Goal: Transaction & Acquisition: Purchase product/service

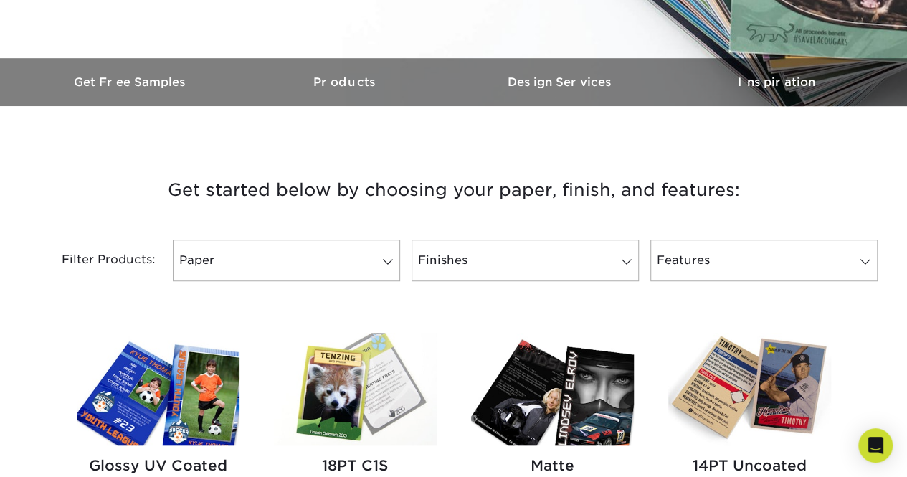
scroll to position [622, 0]
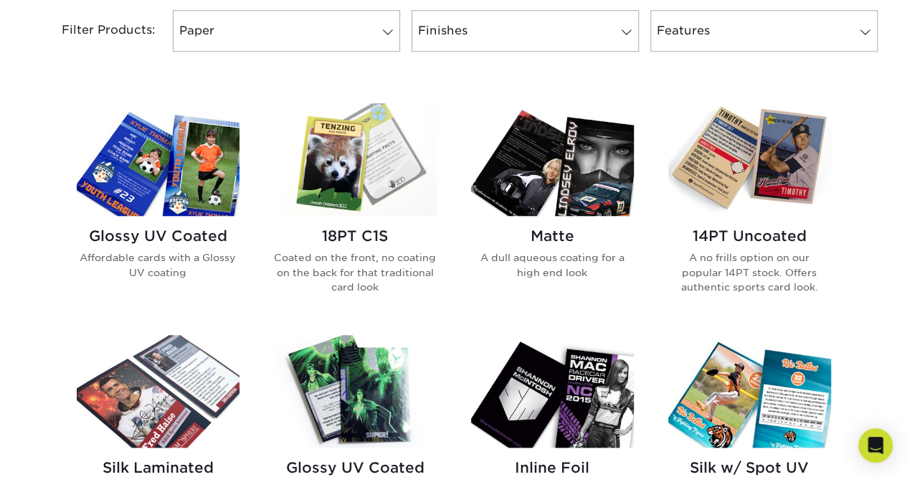
click at [185, 235] on h2 "Glossy UV Coated" at bounding box center [158, 235] width 163 height 17
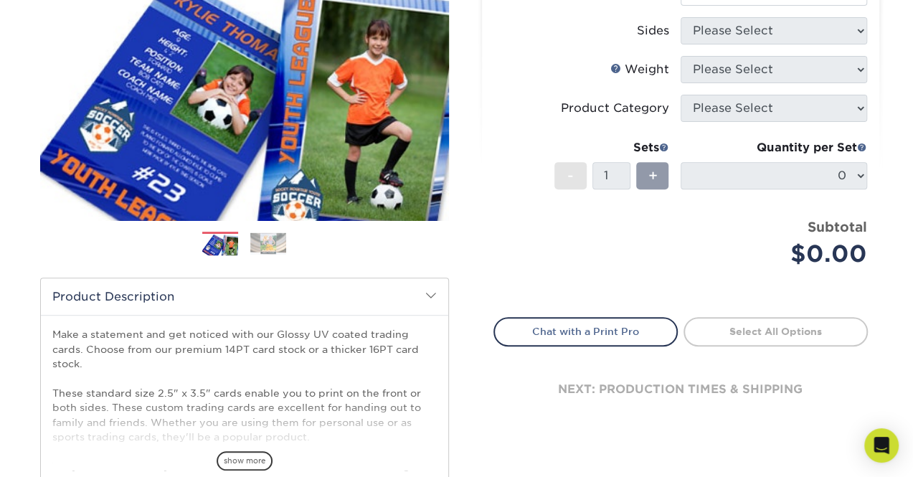
scroll to position [110, 0]
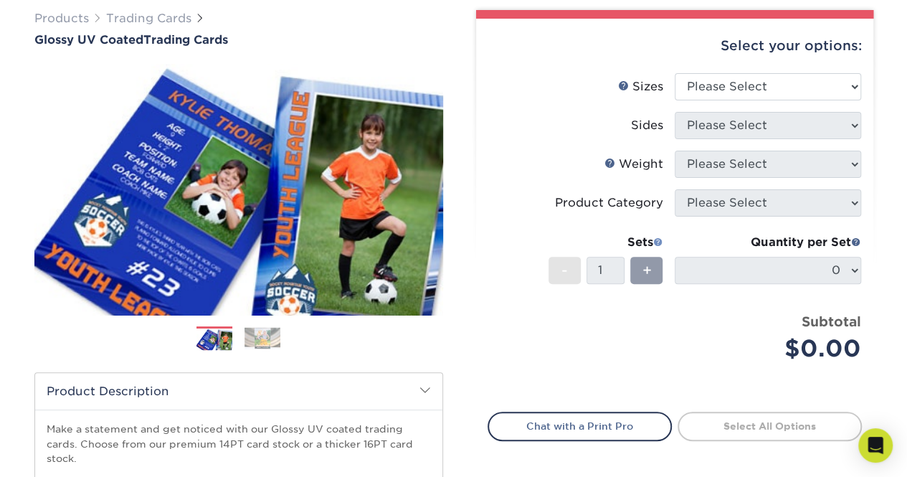
click at [658, 243] on span at bounding box center [658, 242] width 10 height 10
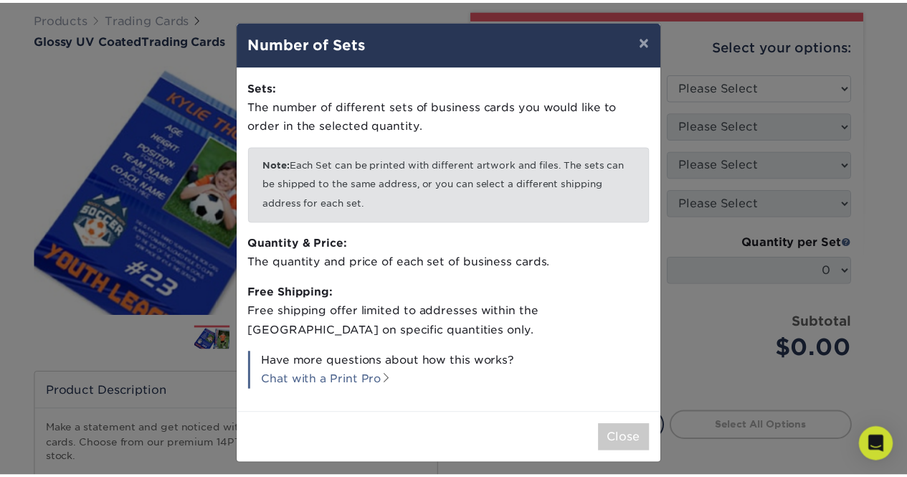
scroll to position [6, 0]
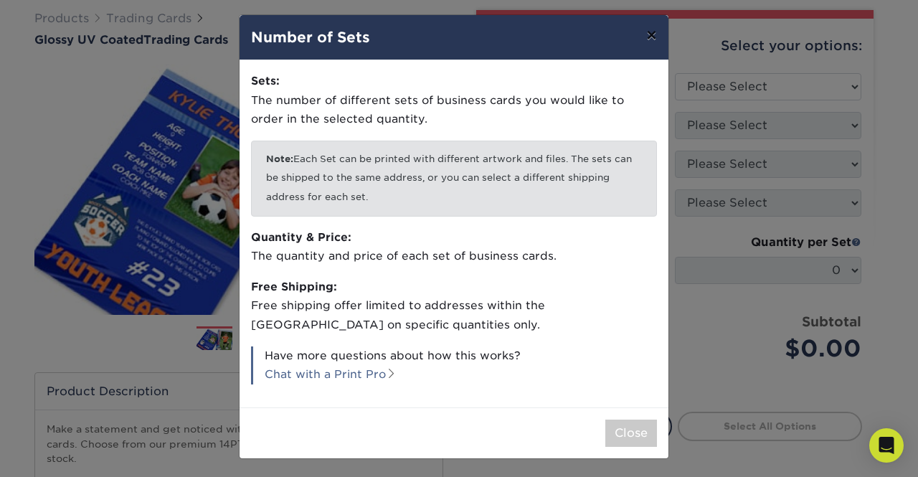
click at [641, 42] on button "×" at bounding box center [651, 35] width 33 height 40
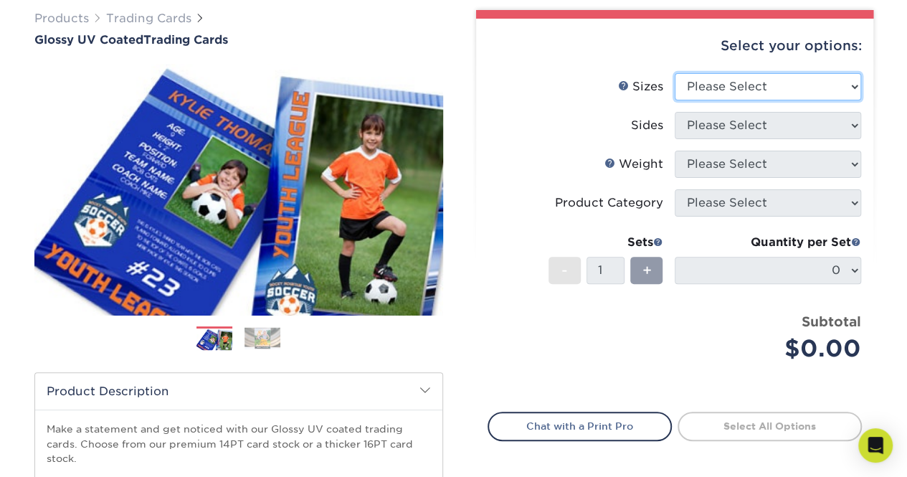
click at [780, 87] on select "Please Select 2.5" x 3.5"" at bounding box center [768, 86] width 186 height 27
select select "2.50x3.50"
click at [675, 73] on select "Please Select 2.5" x 3.5"" at bounding box center [768, 86] width 186 height 27
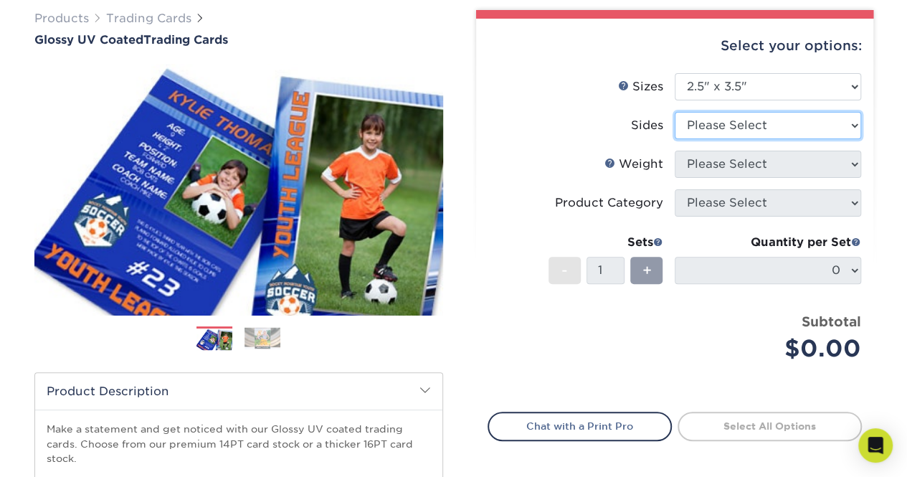
click at [767, 136] on select "Please Select Print Both Sides Print Front Only" at bounding box center [768, 125] width 186 height 27
select select "13abbda7-1d64-4f25-8bb2-c179b224825d"
click at [675, 112] on select "Please Select Print Both Sides Print Front Only" at bounding box center [768, 125] width 186 height 27
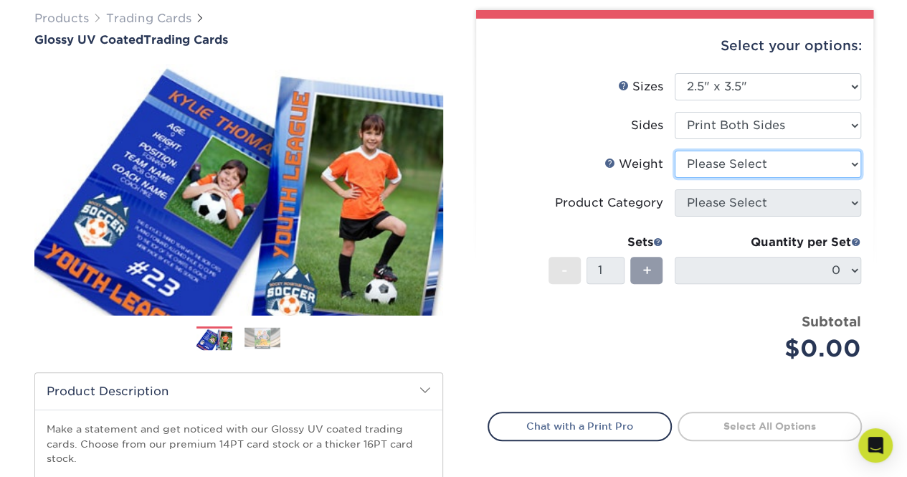
click at [767, 159] on select "Please Select 16PT 14PT 18PT C1S" at bounding box center [768, 164] width 186 height 27
select select "18PTC1S"
click at [675, 151] on select "Please Select 16PT 14PT 18PT C1S" at bounding box center [768, 164] width 186 height 27
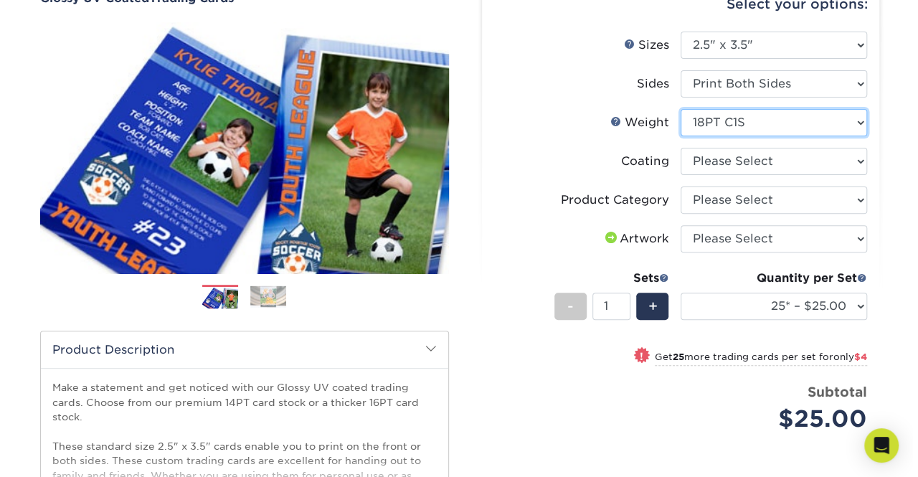
scroll to position [153, 0]
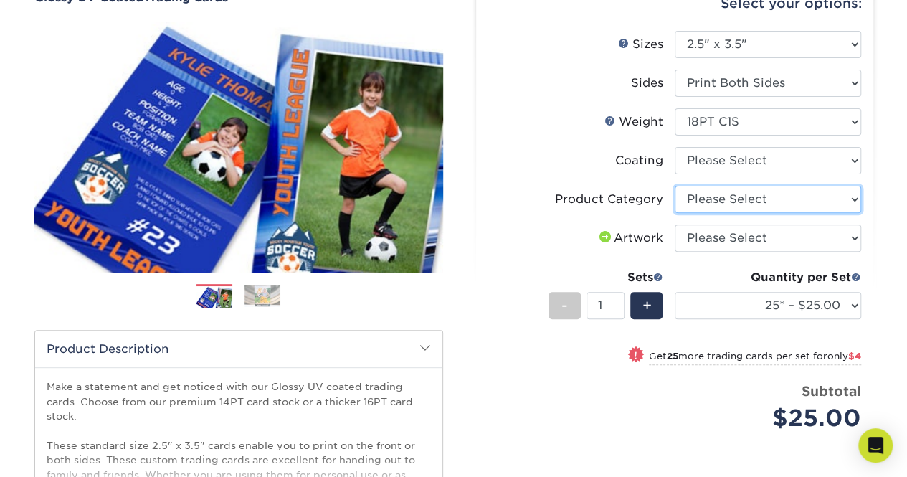
click at [774, 194] on select "Please Select Trading Cards" at bounding box center [768, 199] width 186 height 27
select select "c2f9bce9-36c2-409d-b101-c29d9d031e18"
click at [675, 186] on select "Please Select Trading Cards" at bounding box center [768, 199] width 186 height 27
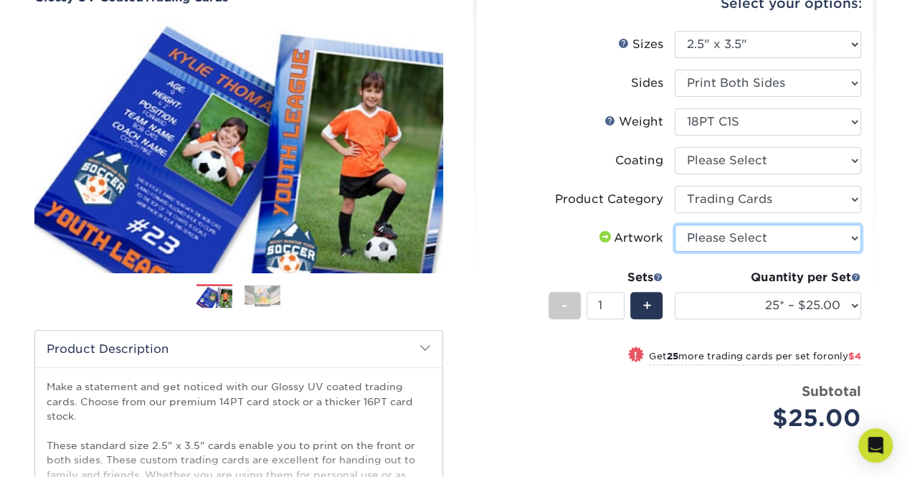
click at [774, 241] on select "Please Select I will upload files I need a design - $100" at bounding box center [768, 237] width 186 height 27
select select "upload"
click at [675, 224] on select "Please Select I will upload files I need a design - $100" at bounding box center [768, 237] width 186 height 27
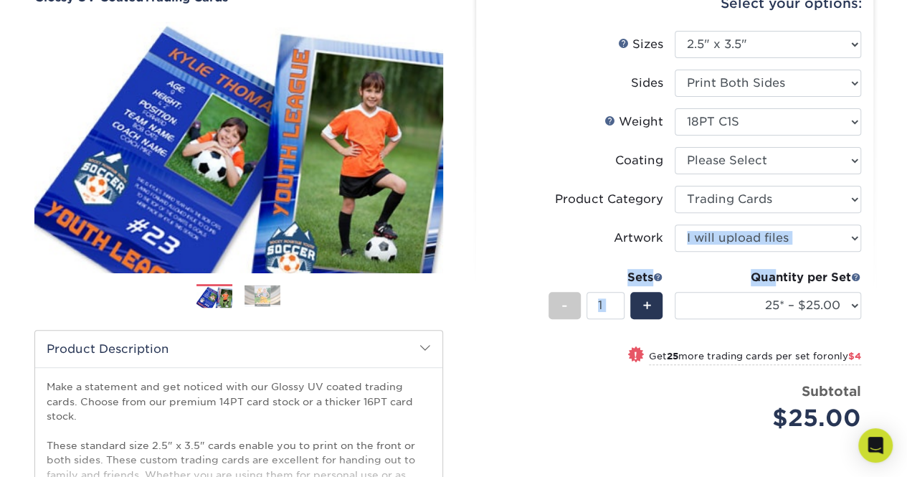
drag, startPoint x: 767, startPoint y: 284, endPoint x: 822, endPoint y: 245, distance: 66.9
click at [822, 245] on ul "Sizes Help Sizes Please Select 2.5" x 3.5" Sides Please Select 16PT 14PT" at bounding box center [675, 242] width 374 height 422
click at [857, 239] on select "Please Select I will upload files I need a design - $100" at bounding box center [768, 237] width 186 height 27
click at [886, 217] on div "Products Trading Cards Glossy UV Coated Trading Cards Previous Next /" at bounding box center [453, 322] width 907 height 766
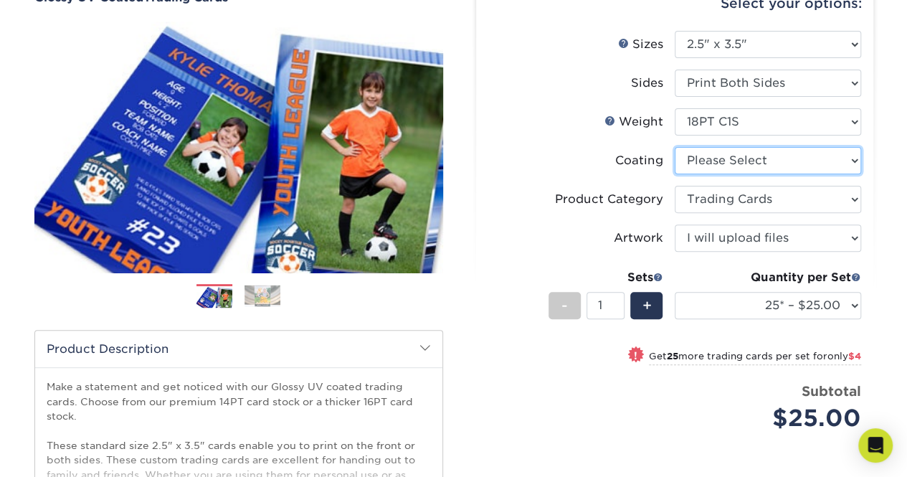
click at [807, 169] on select at bounding box center [768, 160] width 186 height 27
select select "1e8116af-acfc-44b1-83dc-8181aa338834"
click at [675, 147] on select at bounding box center [768, 160] width 186 height 27
select select "-1"
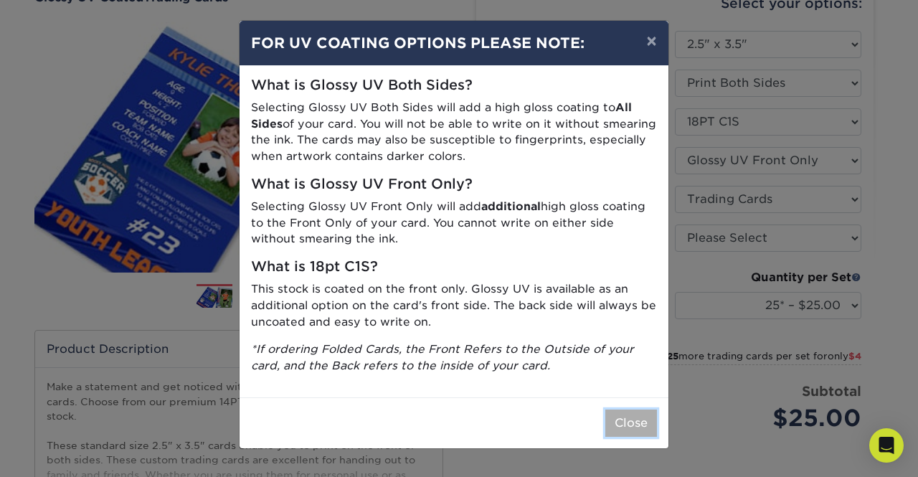
click at [630, 427] on button "Close" at bounding box center [631, 422] width 52 height 27
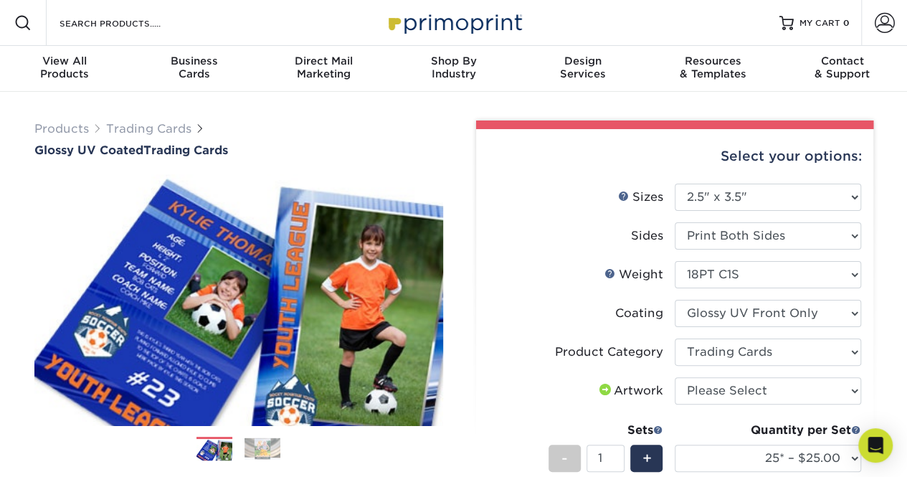
scroll to position [1, 0]
